Goal: Book appointment/travel/reservation

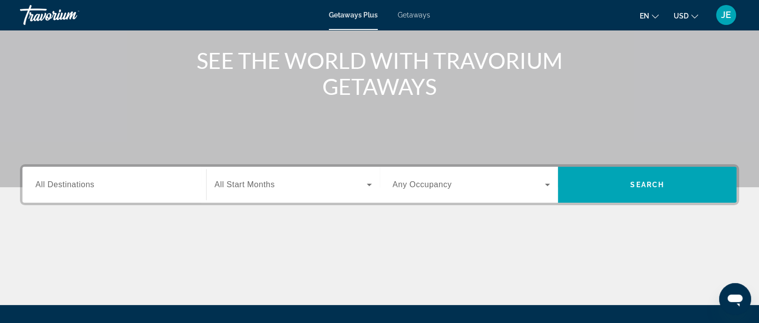
scroll to position [117, 0]
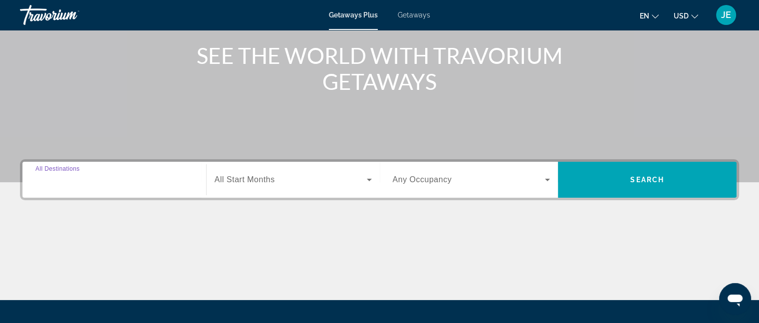
click at [125, 177] on input "Destination All Destinations" at bounding box center [114, 180] width 158 height 12
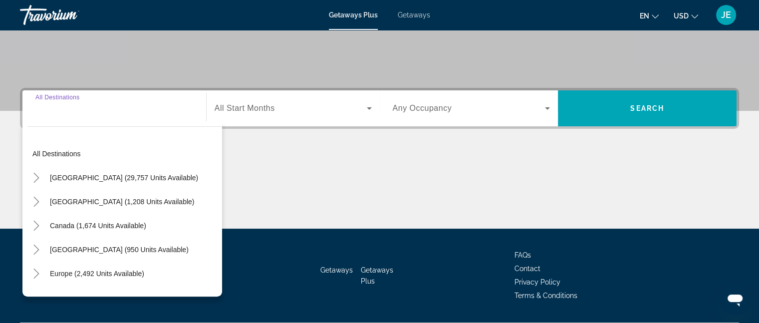
scroll to position [216, 0]
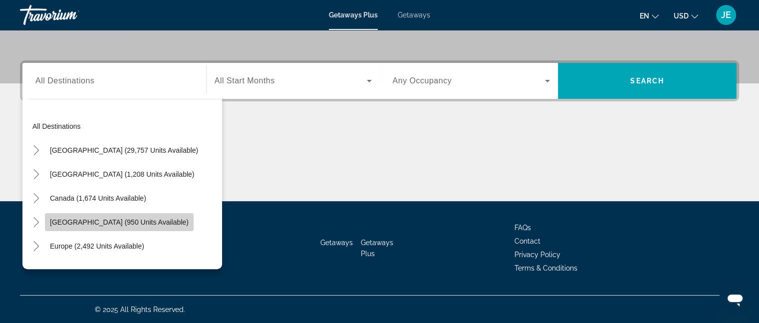
click at [146, 222] on span "[GEOGRAPHIC_DATA] (950 units available)" at bounding box center [119, 222] width 139 height 8
type input "**********"
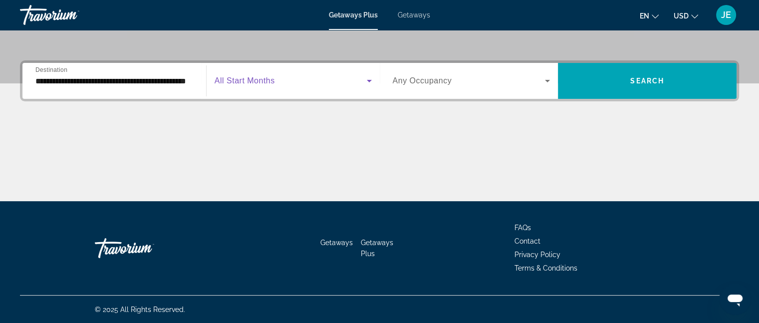
click at [369, 84] on icon "Search widget" at bounding box center [369, 81] width 12 height 12
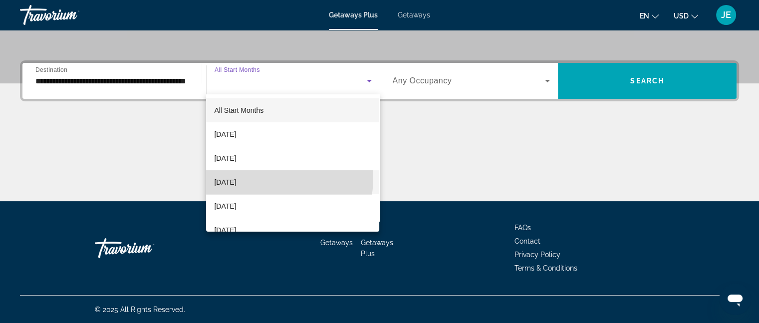
click at [267, 178] on mat-option "[DATE]" at bounding box center [292, 182] width 173 height 24
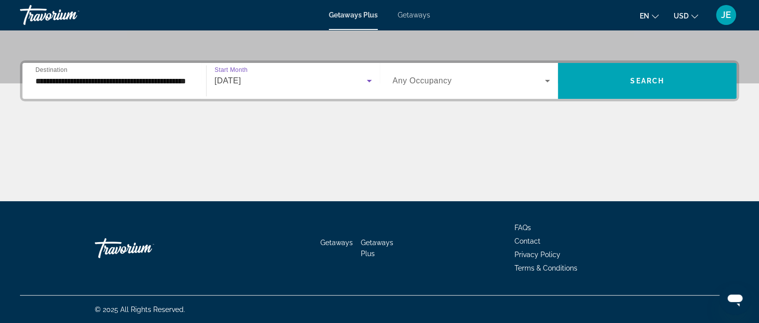
click at [545, 83] on icon "Search widget" at bounding box center [548, 81] width 12 height 12
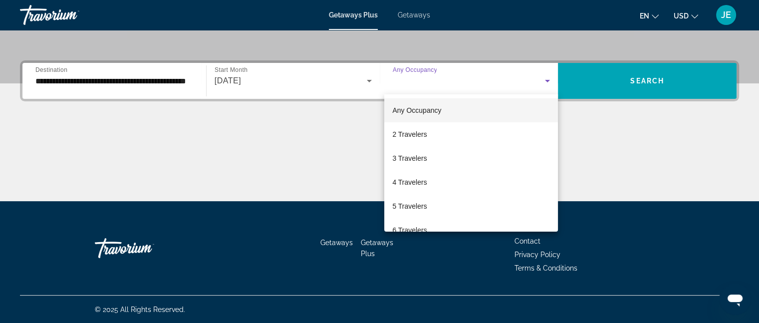
click at [545, 83] on div at bounding box center [379, 161] width 759 height 323
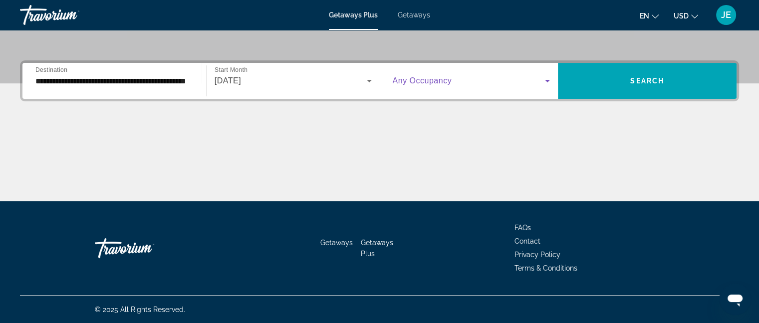
click at [545, 83] on icon "Search widget" at bounding box center [548, 81] width 12 height 12
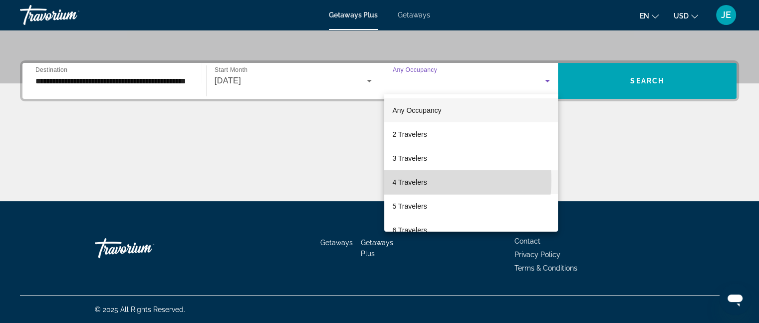
click at [429, 180] on mat-option "4 Travelers" at bounding box center [471, 182] width 174 height 24
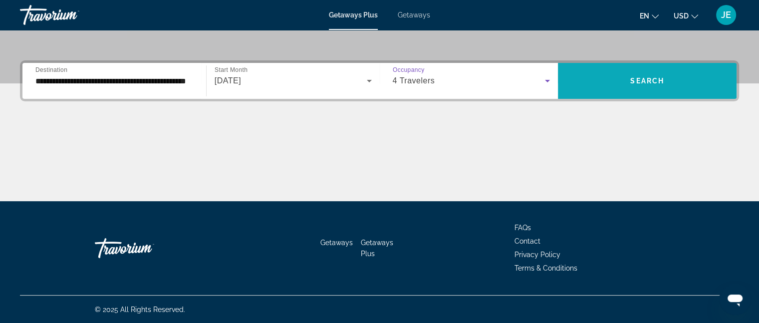
click at [650, 79] on span "Search" at bounding box center [647, 81] width 34 height 8
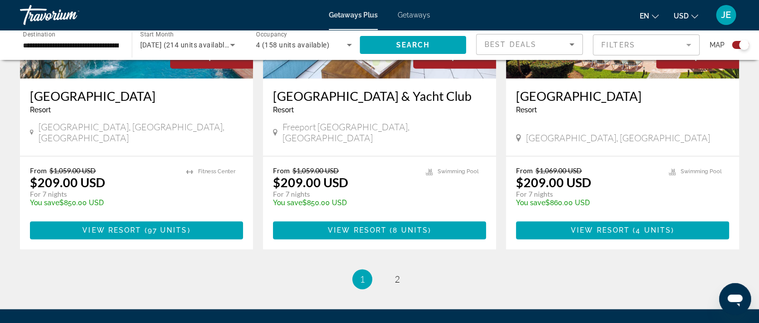
scroll to position [1543, 0]
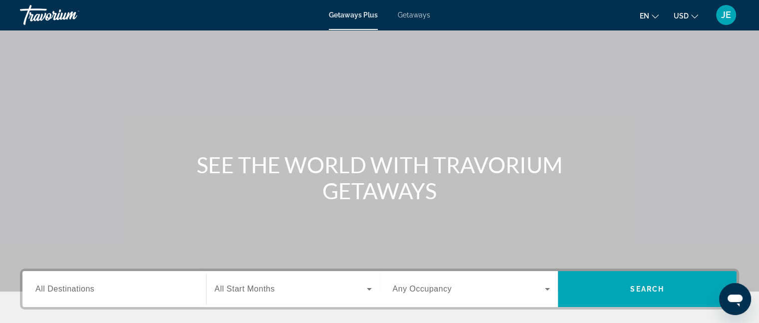
scroll to position [73, 0]
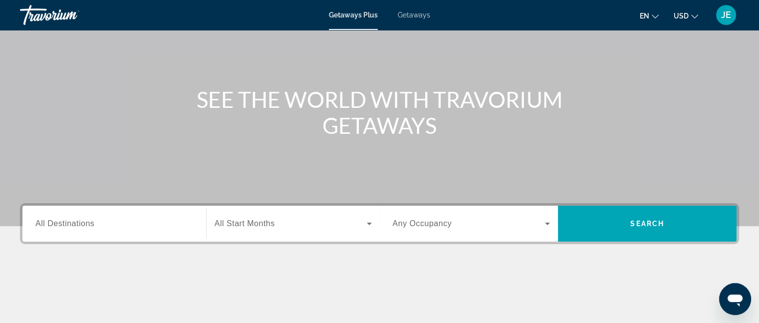
click at [94, 226] on span "All Destinations" at bounding box center [64, 223] width 59 height 8
click at [94, 226] on input "Destination All Destinations" at bounding box center [114, 224] width 158 height 12
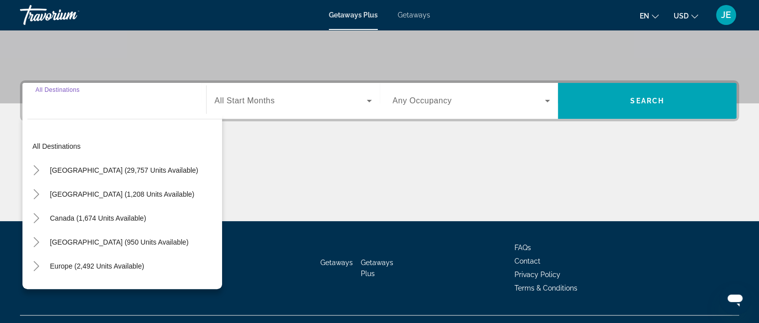
scroll to position [216, 0]
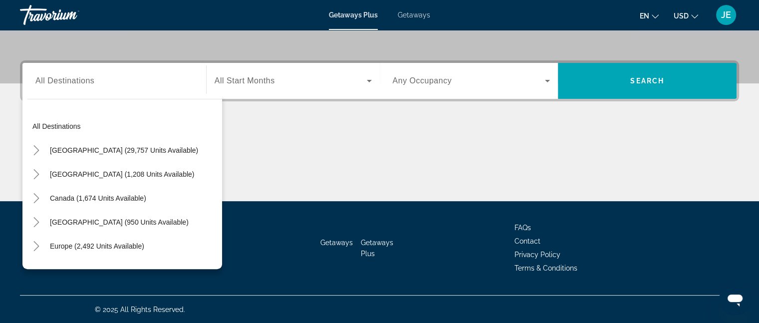
click at [420, 13] on span "Getaways" at bounding box center [414, 15] width 32 height 8
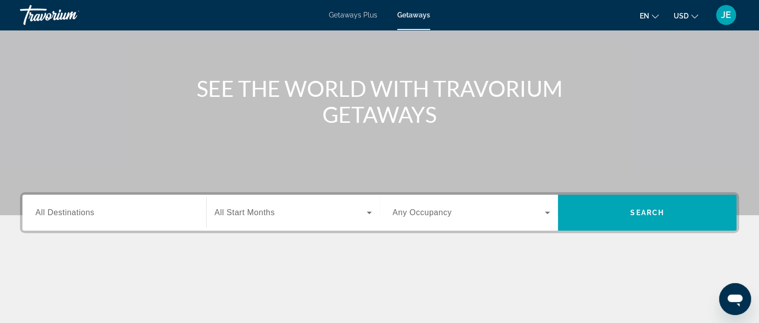
scroll to position [83, 0]
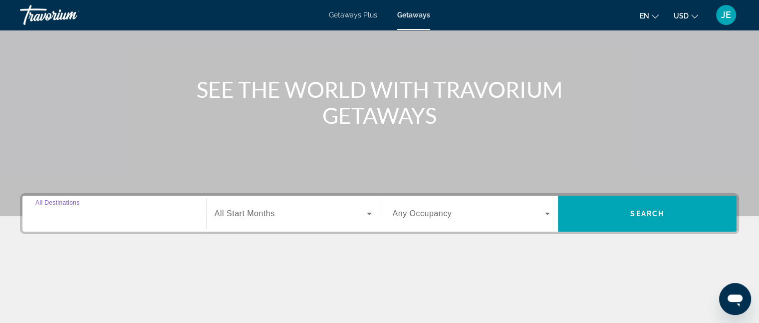
click at [138, 214] on input "Destination All Destinations" at bounding box center [114, 214] width 158 height 12
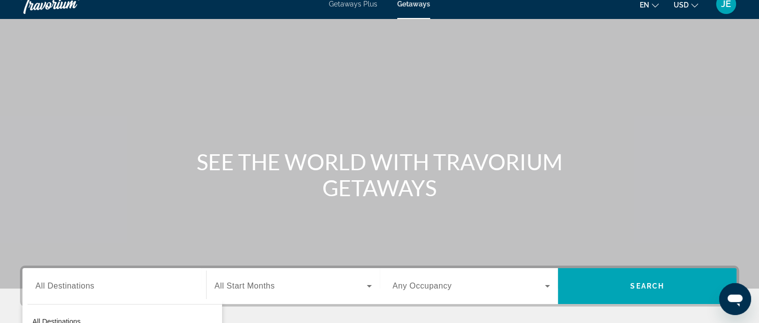
scroll to position [0, 0]
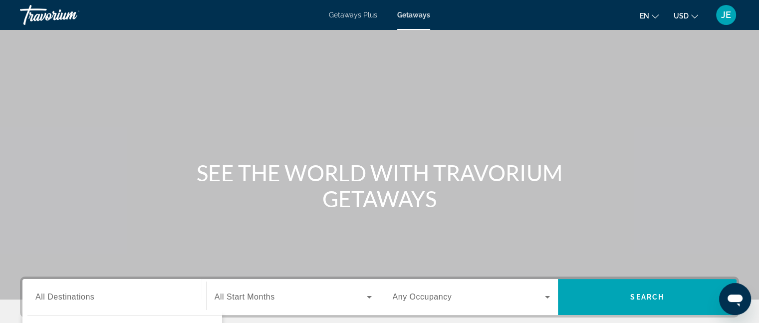
click at [372, 12] on span "Getaways Plus" at bounding box center [353, 15] width 48 height 8
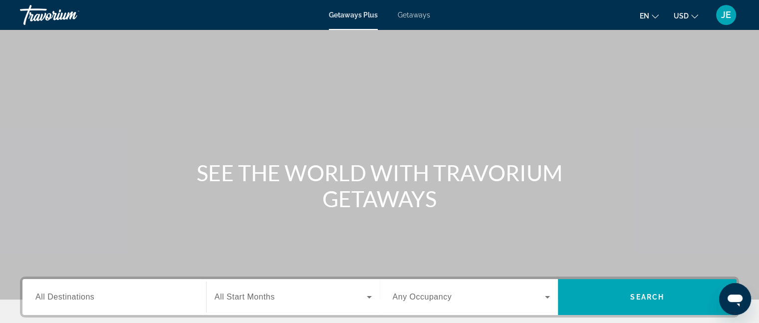
click at [415, 9] on div "Getaways Plus Getaways en English Español Français Italiano Português русский U…" at bounding box center [379, 15] width 759 height 26
click at [408, 13] on span "Getaways" at bounding box center [414, 15] width 32 height 8
